Goal: Task Accomplishment & Management: Manage account settings

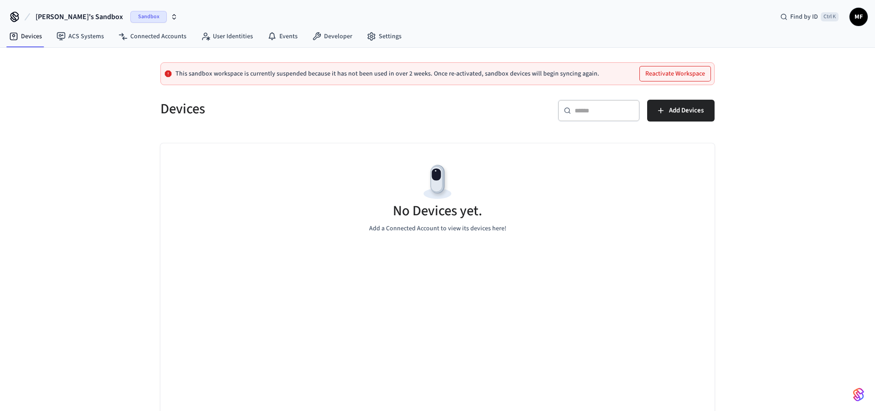
click at [130, 15] on span "Sandbox" at bounding box center [148, 17] width 36 height 12
click at [119, 73] on span "Production" at bounding box center [129, 76] width 36 height 12
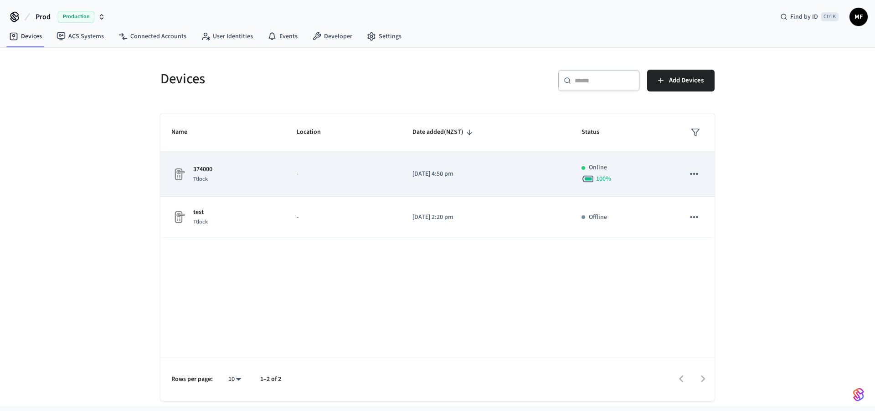
click at [200, 171] on p "374000" at bounding box center [202, 170] width 19 height 10
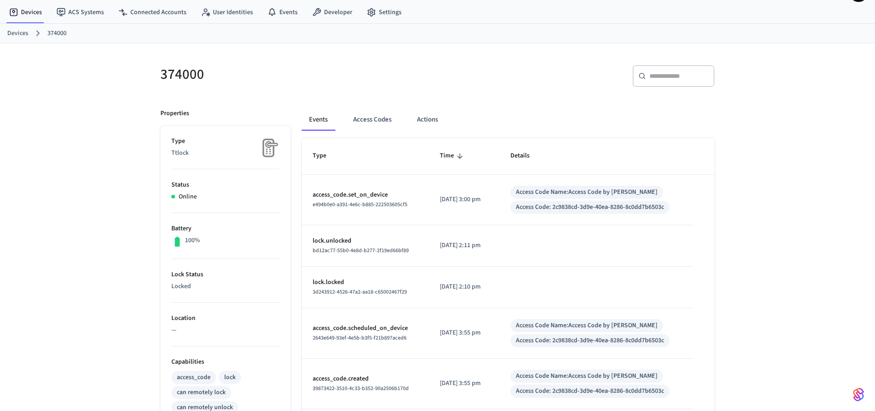
scroll to position [46, 0]
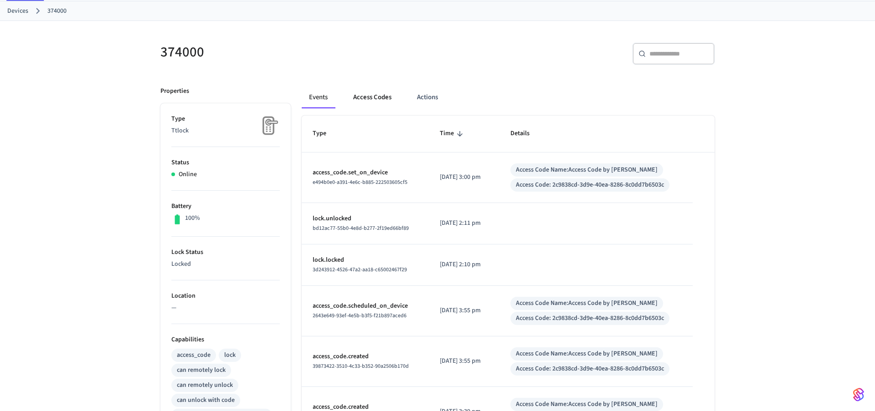
click at [383, 93] on button "Access Codes" at bounding box center [372, 98] width 53 height 22
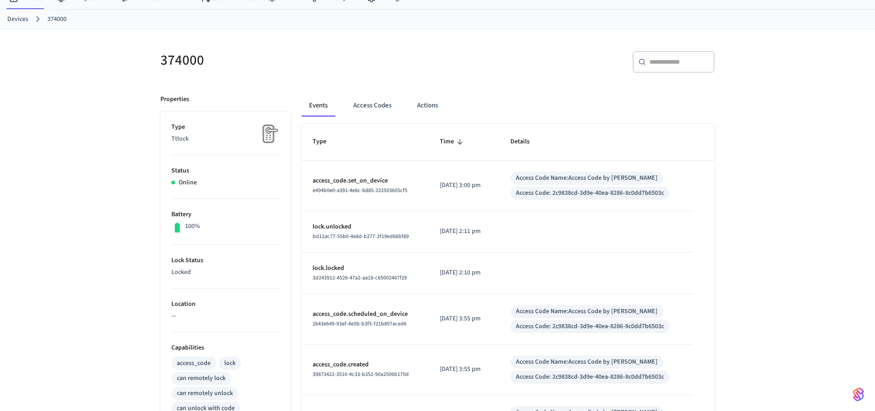
scroll to position [59, 0]
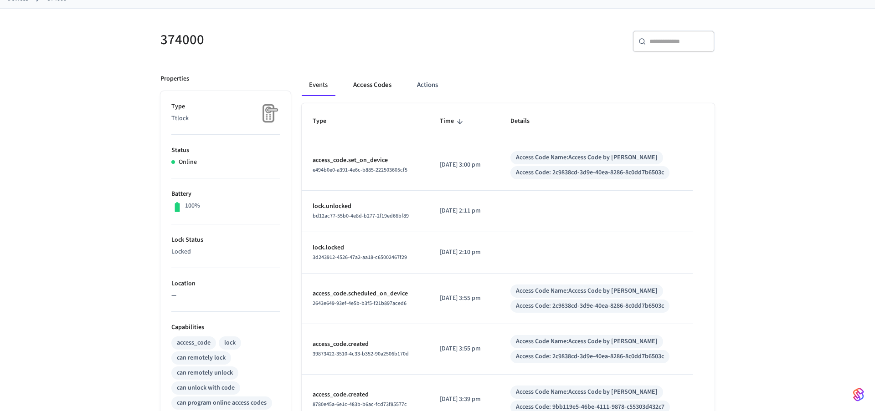
click at [376, 85] on button "Access Codes" at bounding box center [372, 85] width 53 height 22
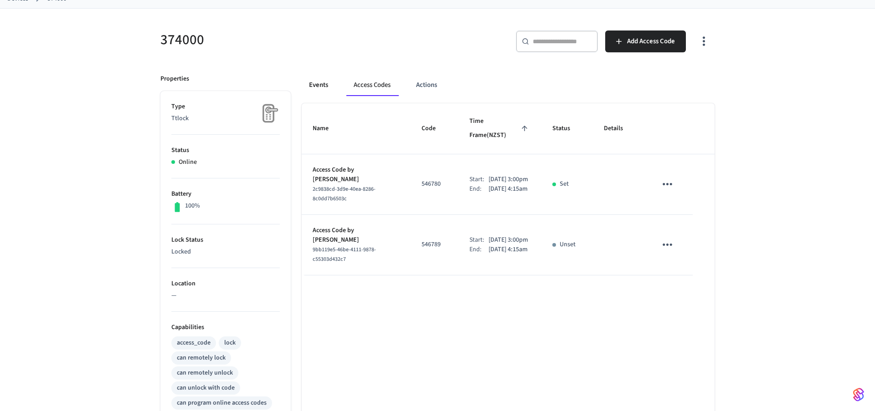
click at [314, 88] on button "Events" at bounding box center [319, 85] width 34 height 22
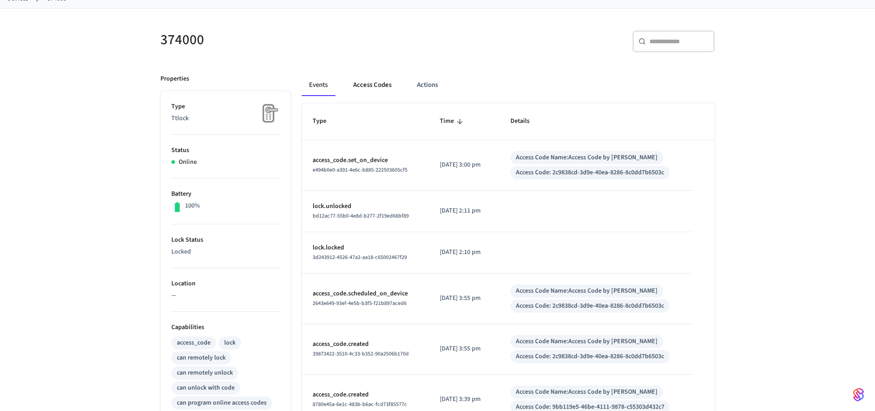
click at [365, 81] on button "Access Codes" at bounding box center [372, 85] width 53 height 22
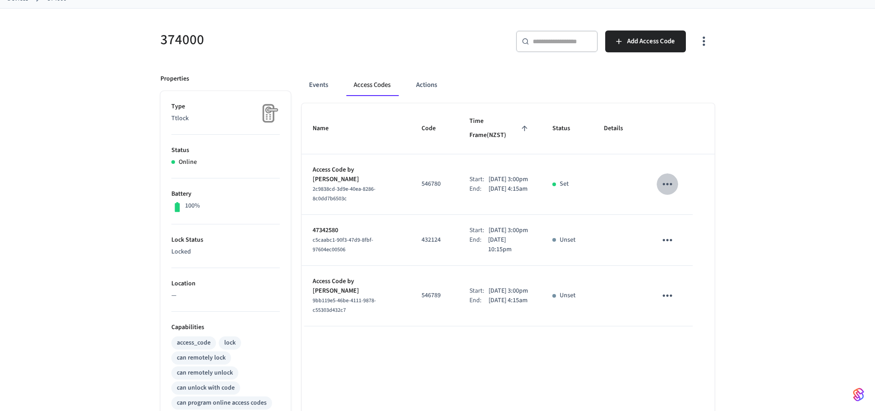
click at [666, 181] on icon "sticky table" at bounding box center [667, 184] width 14 height 14
click at [686, 204] on li "Edit" at bounding box center [688, 211] width 43 height 25
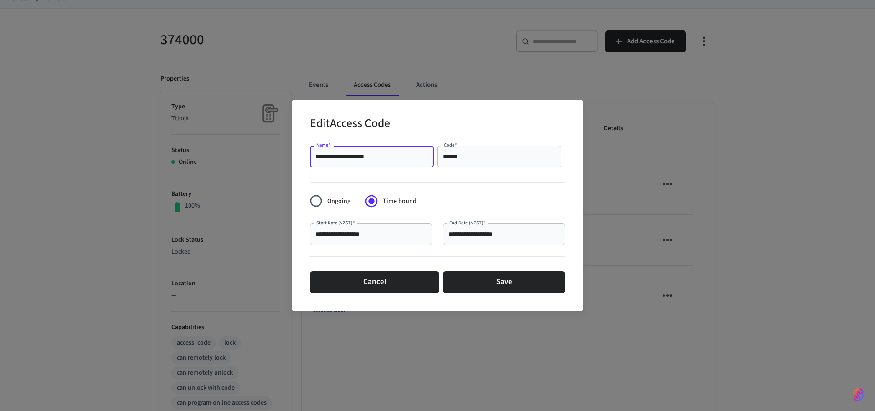
drag, startPoint x: 395, startPoint y: 159, endPoint x: 294, endPoint y: 156, distance: 100.7
click at [315, 156] on input "**********" at bounding box center [371, 156] width 113 height 9
click at [398, 157] on input "**********" at bounding box center [371, 156] width 113 height 9
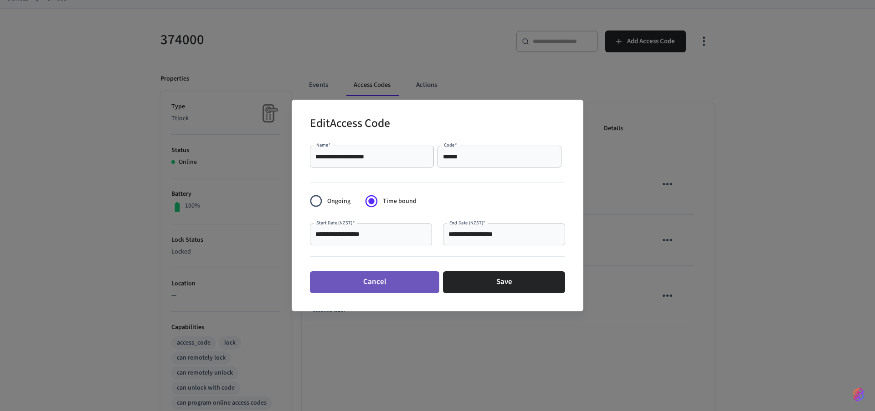
click at [382, 281] on button "Cancel" at bounding box center [374, 283] width 129 height 22
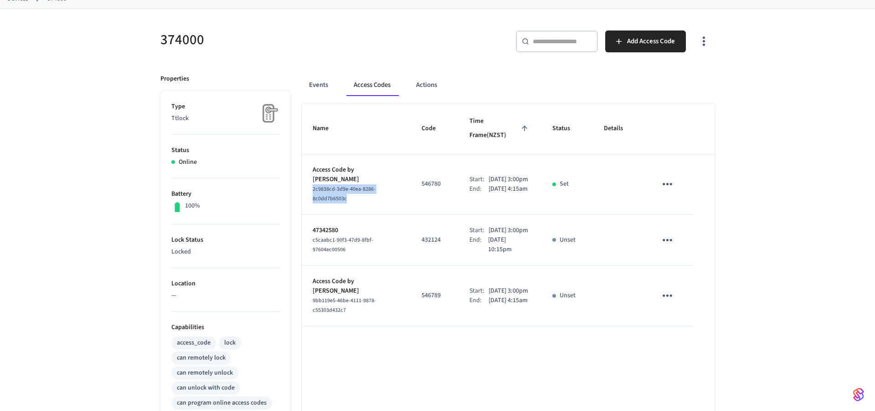
drag, startPoint x: 408, startPoint y: 190, endPoint x: 313, endPoint y: 192, distance: 95.2
click at [313, 192] on div "2c9838cd-3d9e-40ea-8286-8c0dd7b6503c" at bounding box center [356, 194] width 87 height 19
click at [373, 251] on span "c5caabc1-90f3-47d9-8fbf-97604ec00506" at bounding box center [343, 244] width 61 height 17
click at [375, 189] on span "2c9838cd-3d9e-40ea-8286-8c0dd7b6503c" at bounding box center [344, 193] width 63 height 17
drag, startPoint x: 406, startPoint y: 249, endPoint x: 311, endPoint y: 256, distance: 95.5
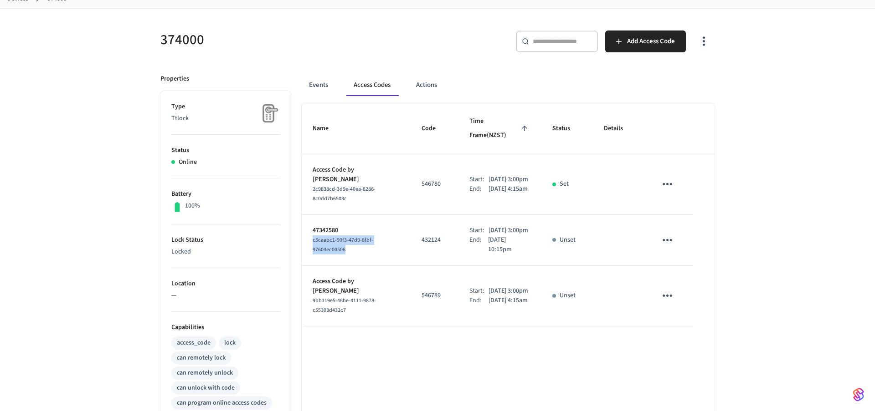
click at [311, 256] on td "47342580 c5caabc1-90f3-47d9-8fbf-97604ec00506" at bounding box center [356, 240] width 109 height 51
copy span "c5caabc1-90f3-47d9-8fbf-97604ec00506"
drag, startPoint x: 411, startPoint y: 191, endPoint x: 311, endPoint y: 192, distance: 100.2
click at [311, 192] on td "Access Code by Zapier 2c9838cd-3d9e-40ea-8286-8c0dd7b6503c" at bounding box center [356, 184] width 109 height 61
copy span "2c9838cd-3d9e-40ea-8286-8c0dd7b6503c"
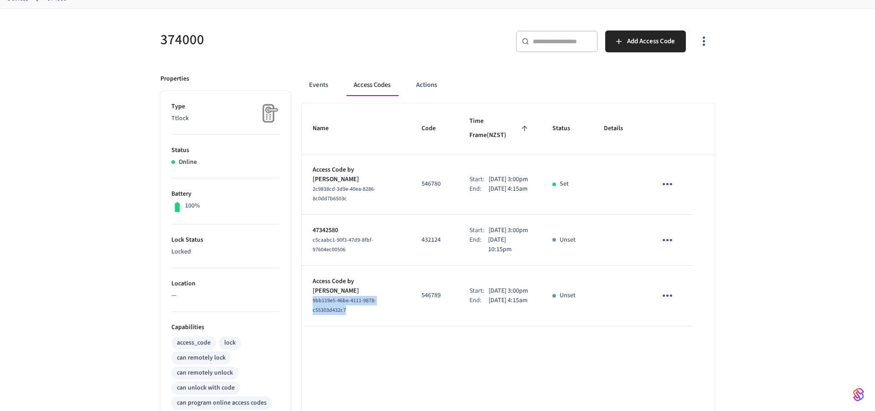
drag, startPoint x: 345, startPoint y: 317, endPoint x: 308, endPoint y: 307, distance: 38.8
click at [308, 307] on td "Access Code by Zapier 9bb119e5-46be-4111-9878-c55303d432c7" at bounding box center [356, 296] width 109 height 61
copy span "9bb119e5-46be-4111-9878-c55303d432c7"
drag, startPoint x: 450, startPoint y: 185, endPoint x: 431, endPoint y: 185, distance: 19.1
click at [431, 185] on p "546780" at bounding box center [434, 184] width 26 height 10
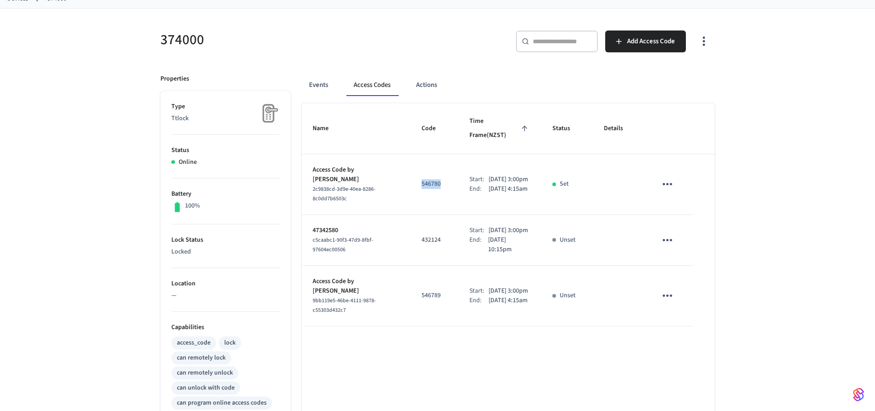
copy p "546780"
